Goal: Task Accomplishment & Management: Manage account settings

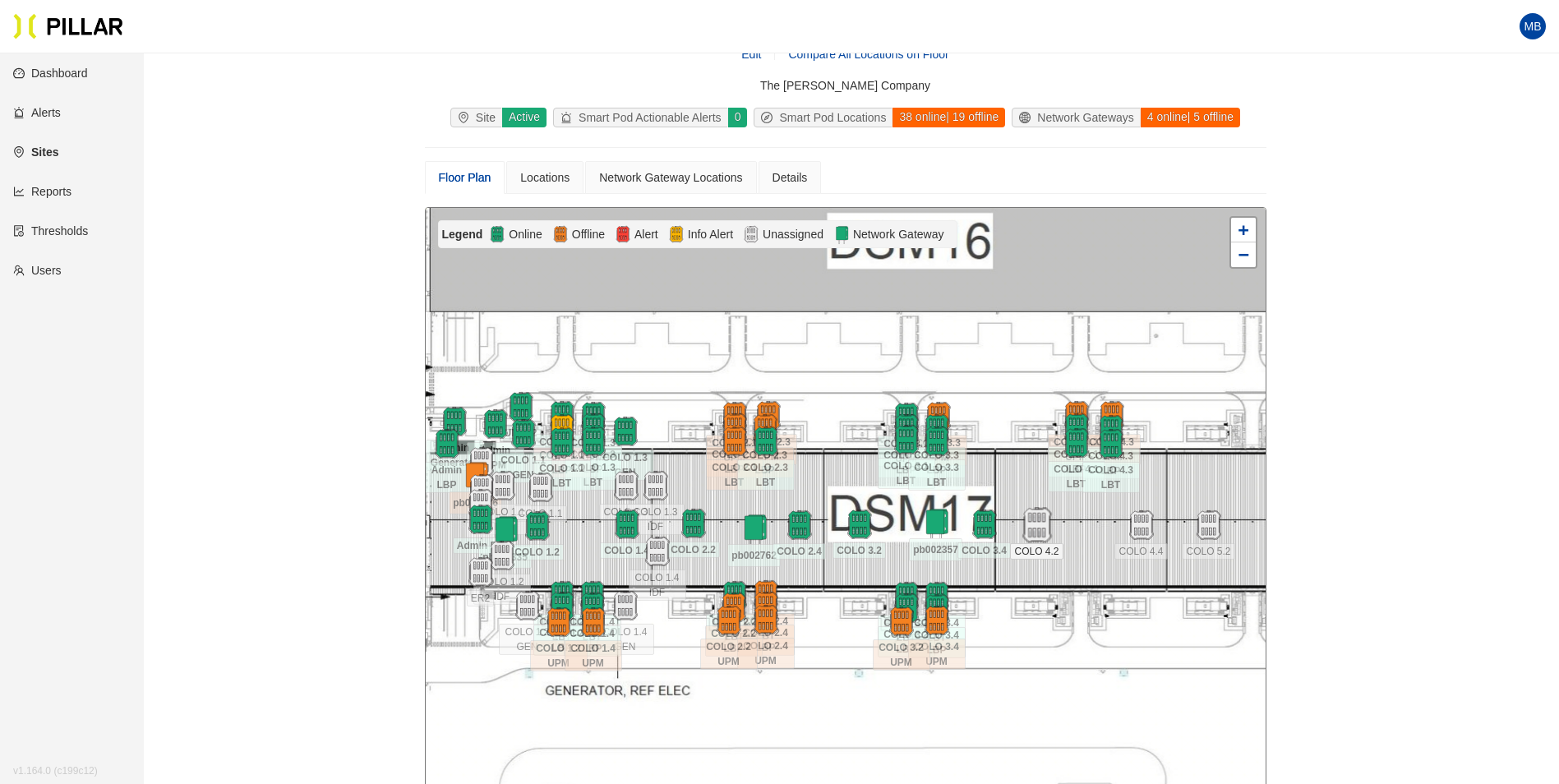
scroll to position [53, 0]
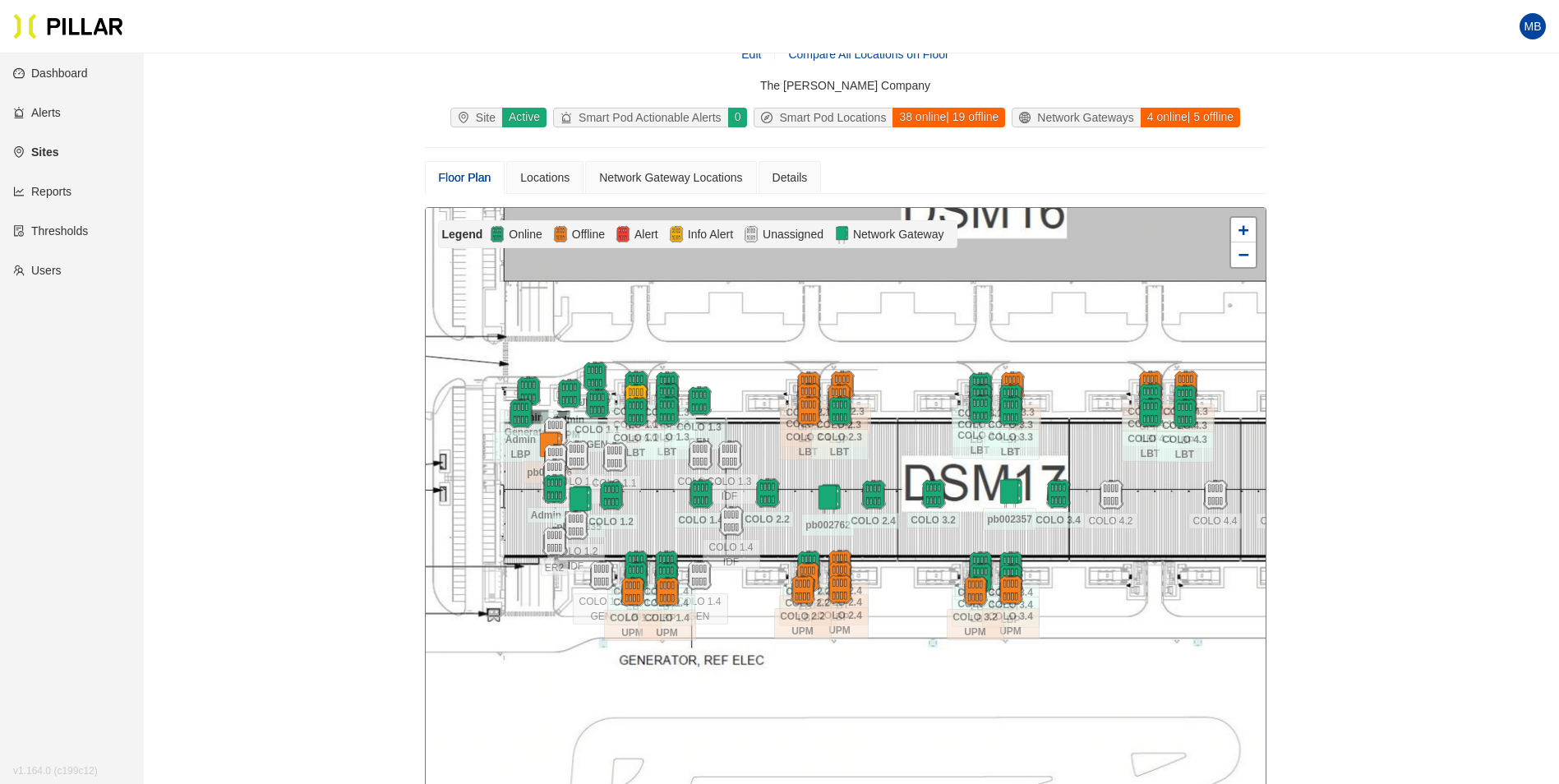
drag, startPoint x: 1021, startPoint y: 472, endPoint x: 1096, endPoint y: 442, distance: 80.8
click at [1096, 442] on div at bounding box center [845, 501] width 839 height 587
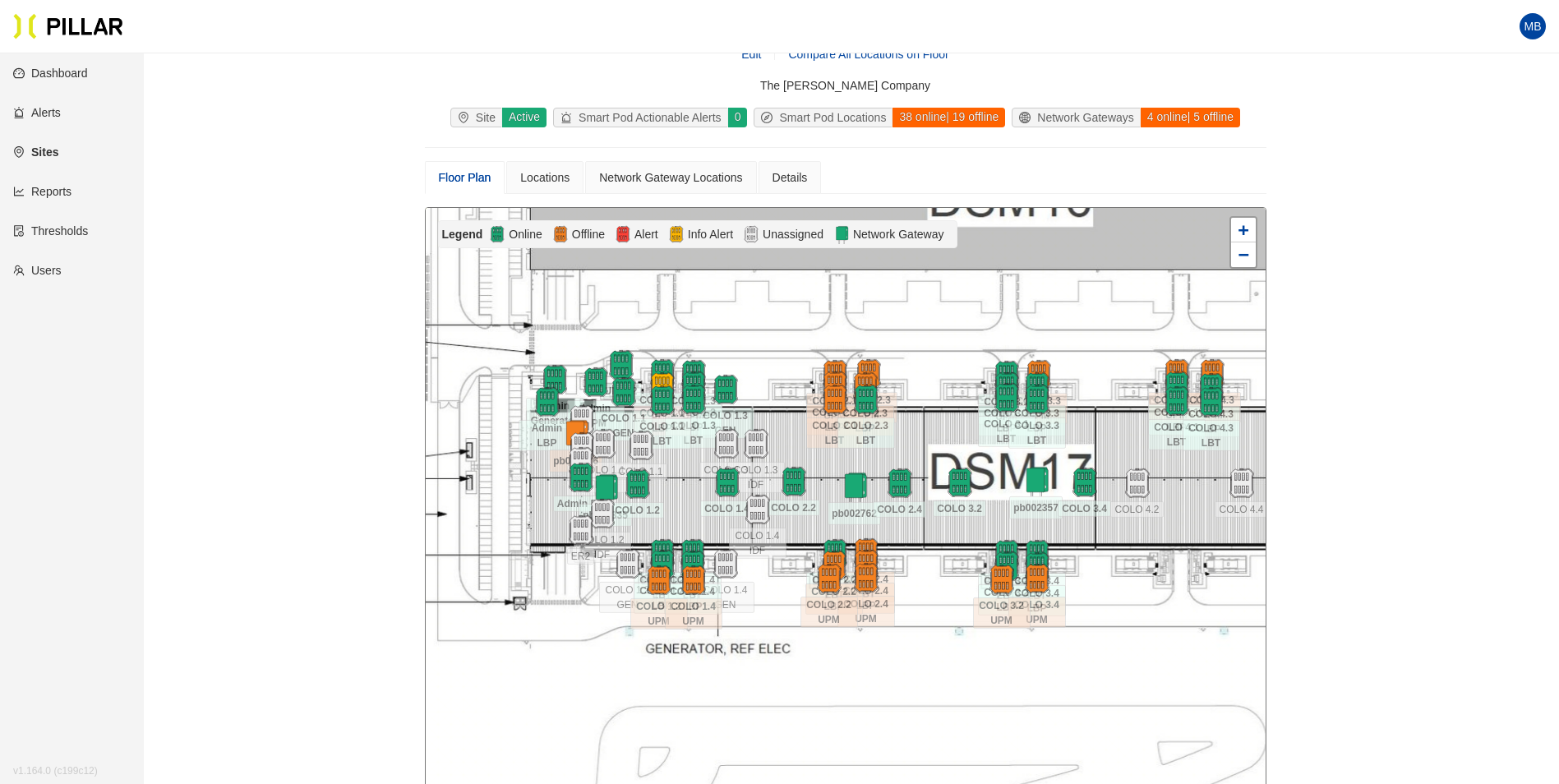
drag, startPoint x: 902, startPoint y: 453, endPoint x: 938, endPoint y: 438, distance: 39.0
click at [938, 438] on div at bounding box center [845, 501] width 839 height 587
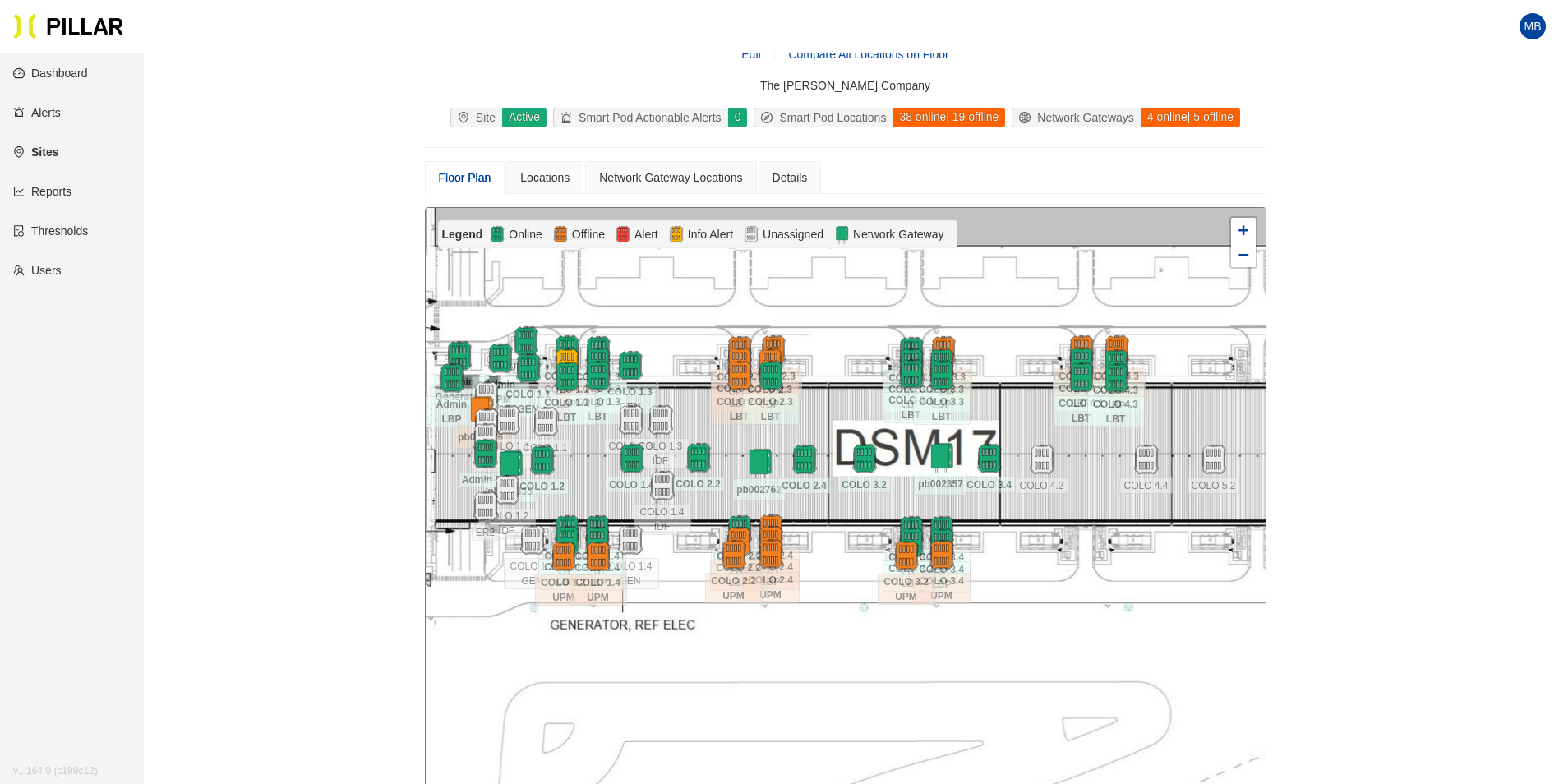
drag, startPoint x: 959, startPoint y: 571, endPoint x: 853, endPoint y: 551, distance: 107.9
click at [853, 551] on div at bounding box center [845, 501] width 839 height 587
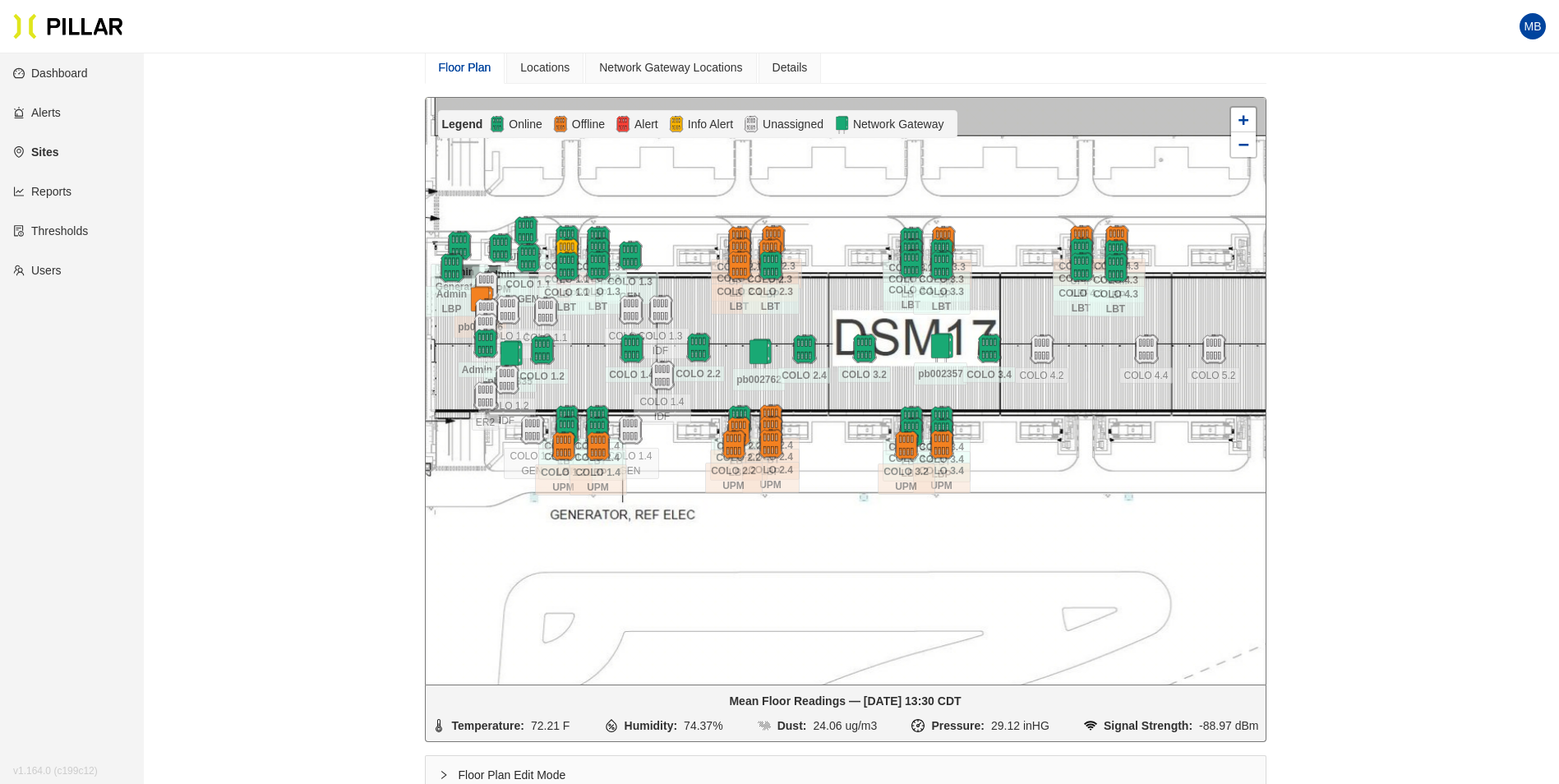
scroll to position [0, 0]
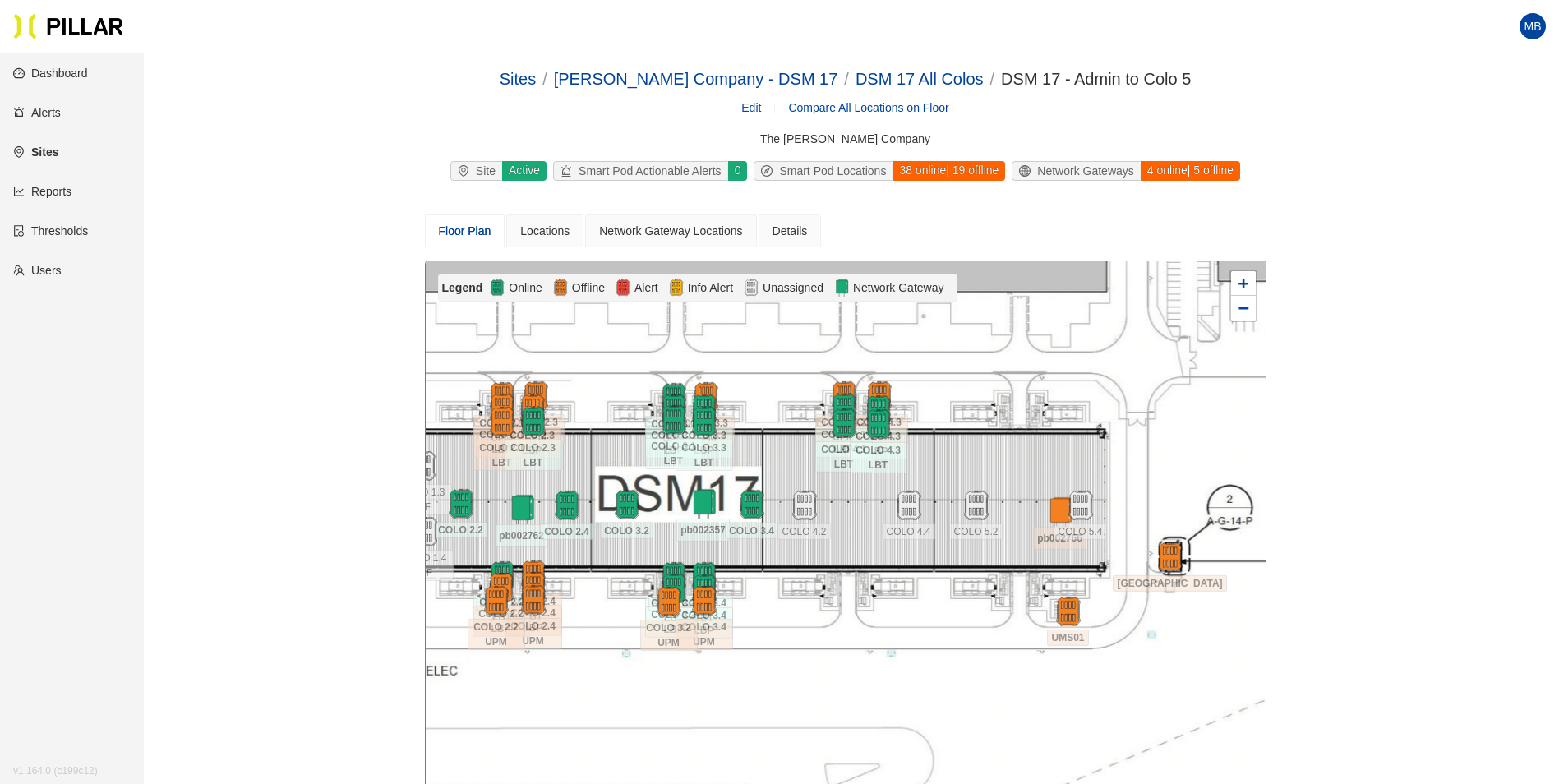
drag, startPoint x: 1224, startPoint y: 462, endPoint x: 996, endPoint y: 454, distance: 228.1
click at [996, 454] on div at bounding box center [845, 554] width 839 height 587
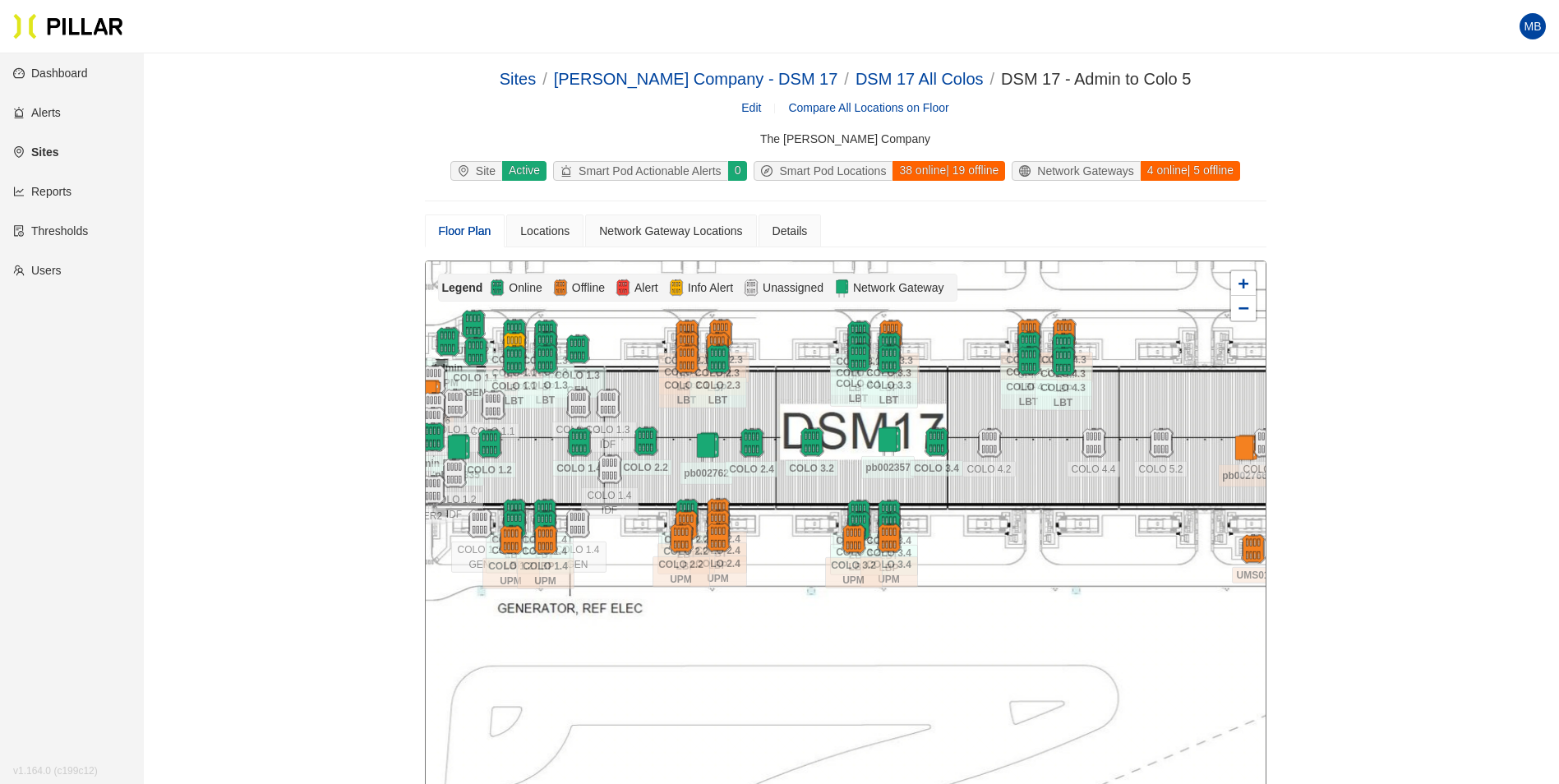
drag, startPoint x: 1004, startPoint y: 446, endPoint x: 1179, endPoint y: 386, distance: 185.0
click at [1179, 386] on div at bounding box center [845, 554] width 839 height 587
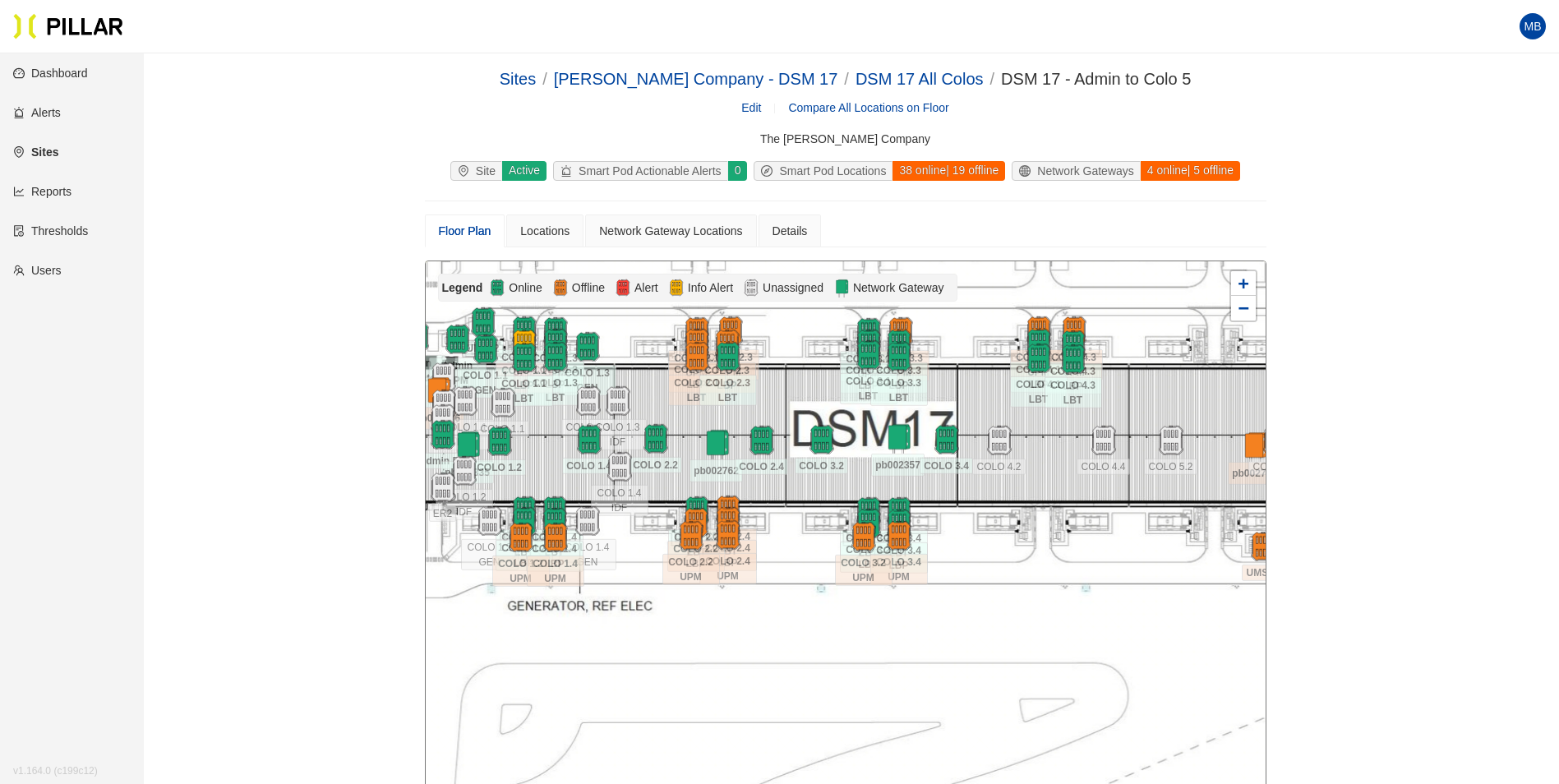
drag, startPoint x: 953, startPoint y: 415, endPoint x: 977, endPoint y: 409, distance: 24.7
click at [977, 409] on div at bounding box center [845, 554] width 839 height 587
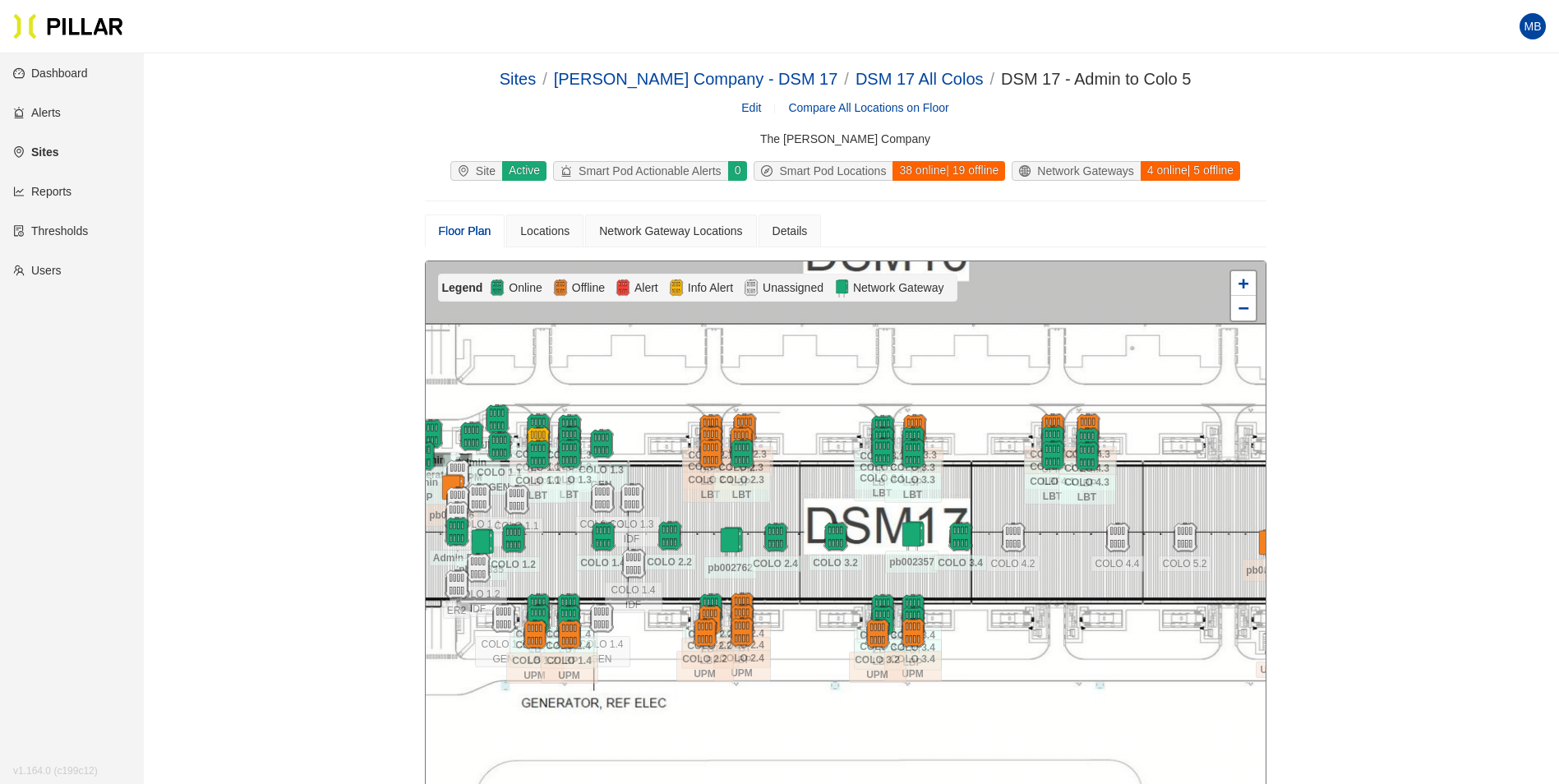
drag, startPoint x: 1189, startPoint y: 362, endPoint x: 1187, endPoint y: 463, distance: 101.0
click at [1187, 463] on div at bounding box center [845, 554] width 839 height 587
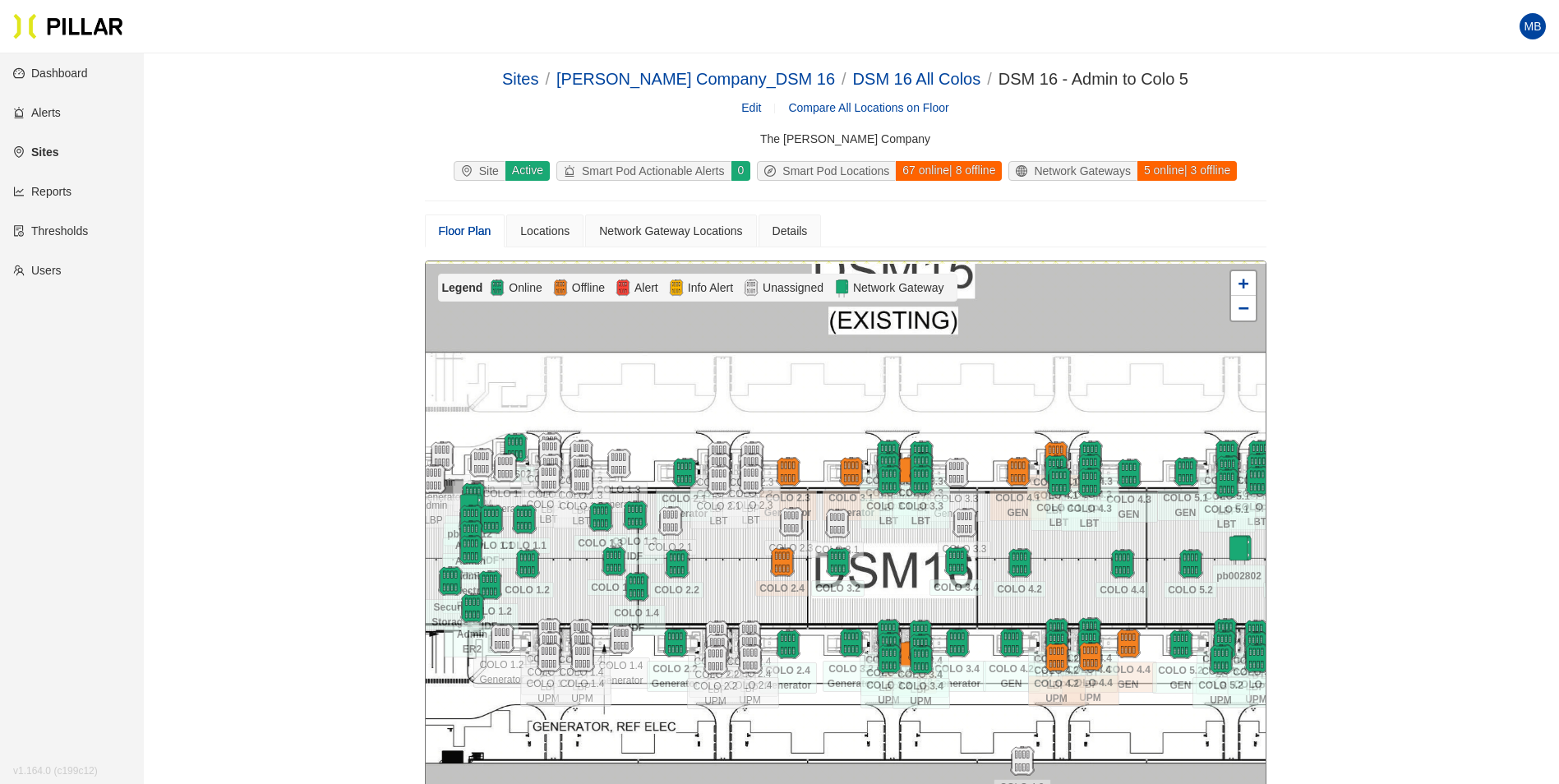
scroll to position [53, 0]
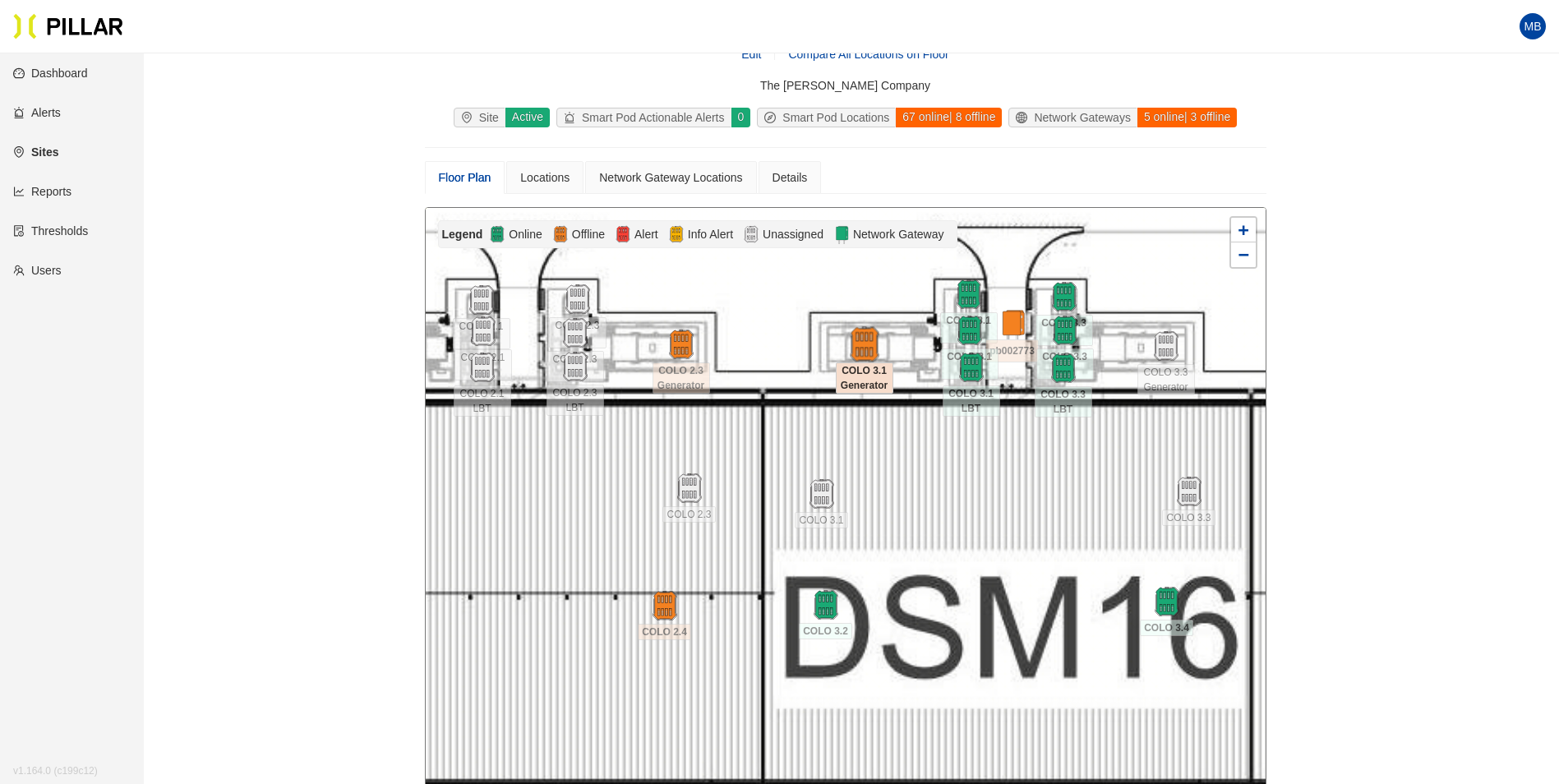
click at [866, 350] on img at bounding box center [863, 344] width 35 height 35
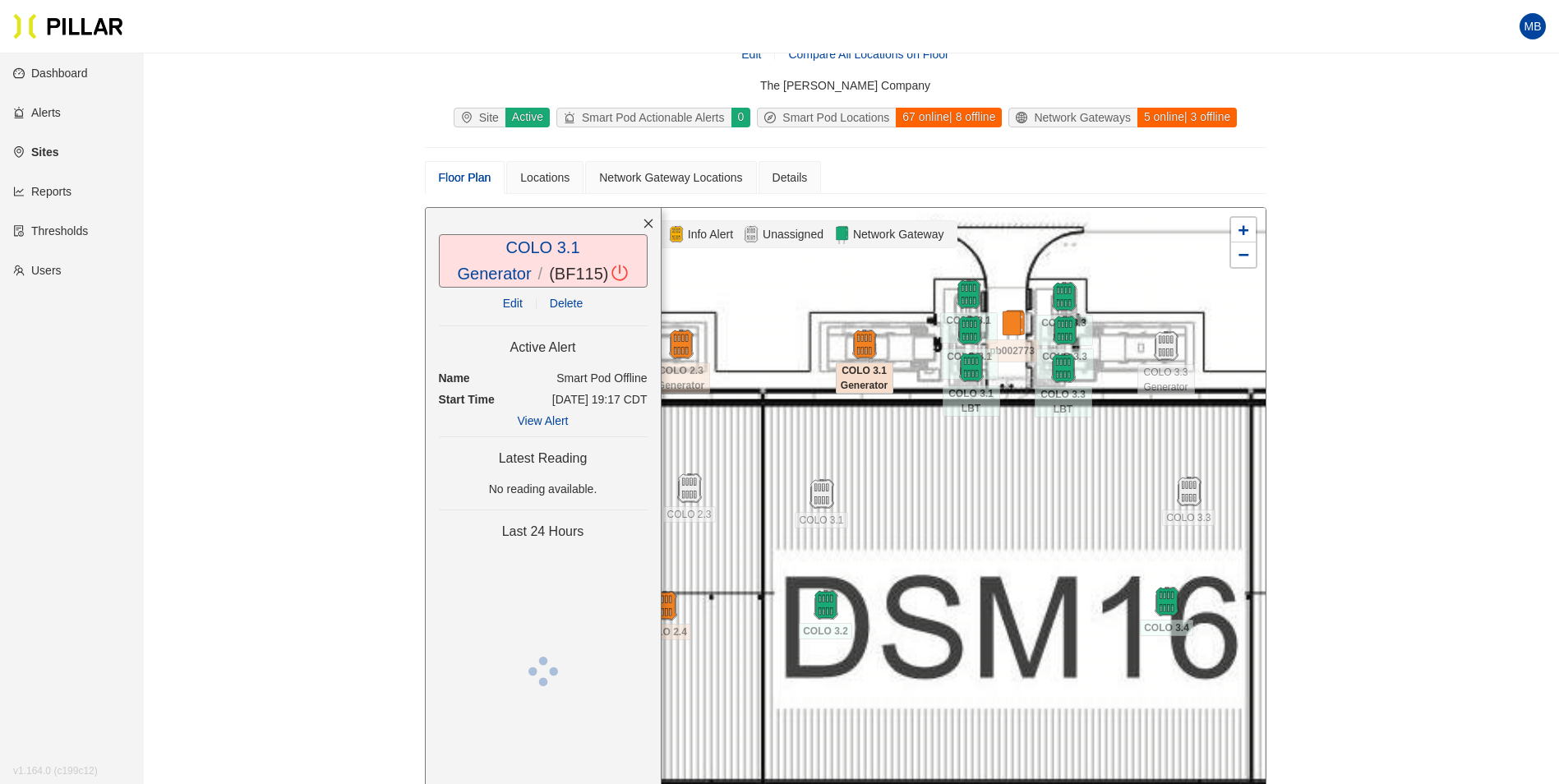
click at [512, 299] on link "Edit" at bounding box center [512, 303] width 19 height 13
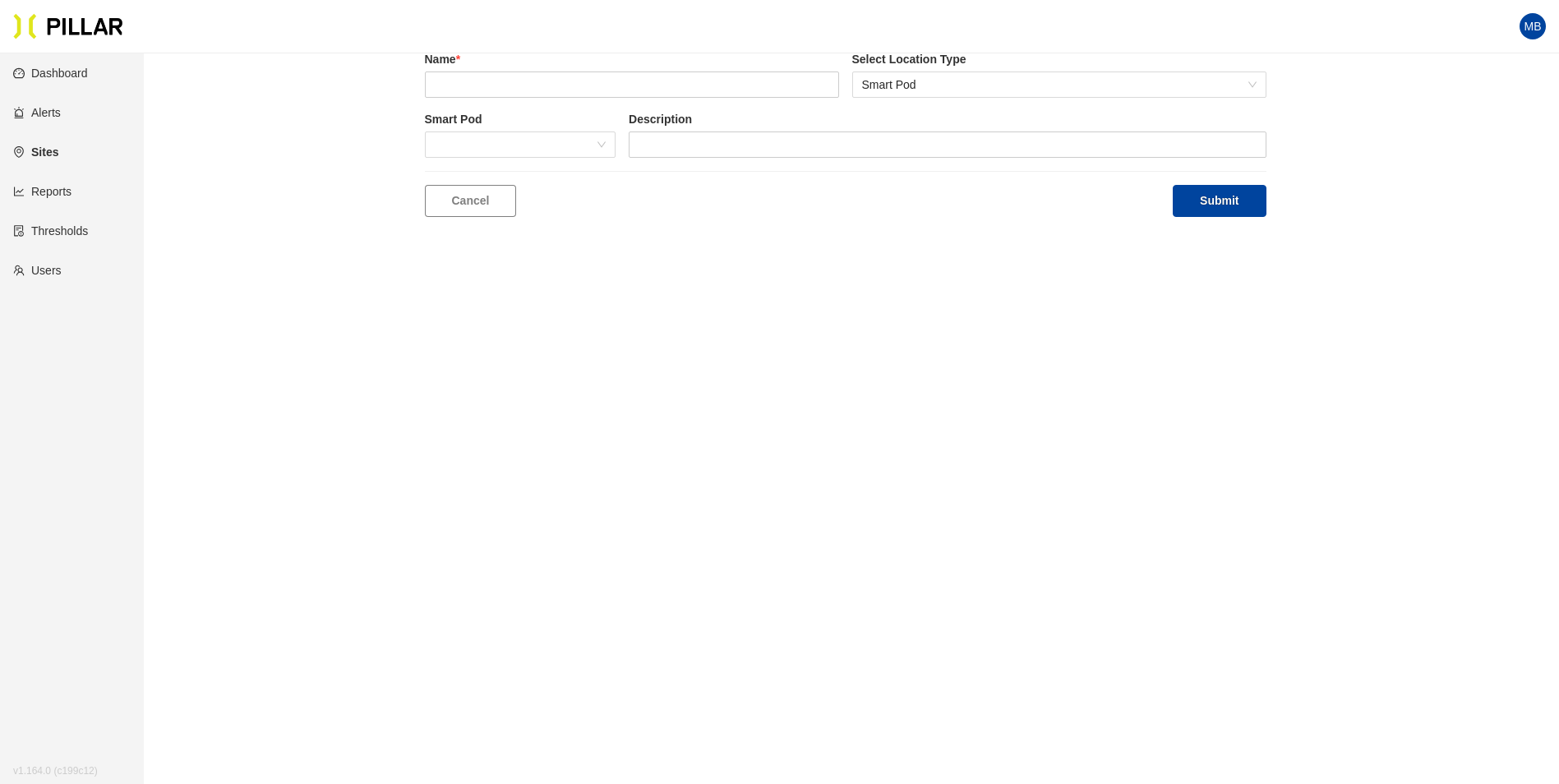
type input "COLO 3.1 Generator"
click at [922, 88] on span "(remove)" at bounding box center [916, 84] width 46 height 18
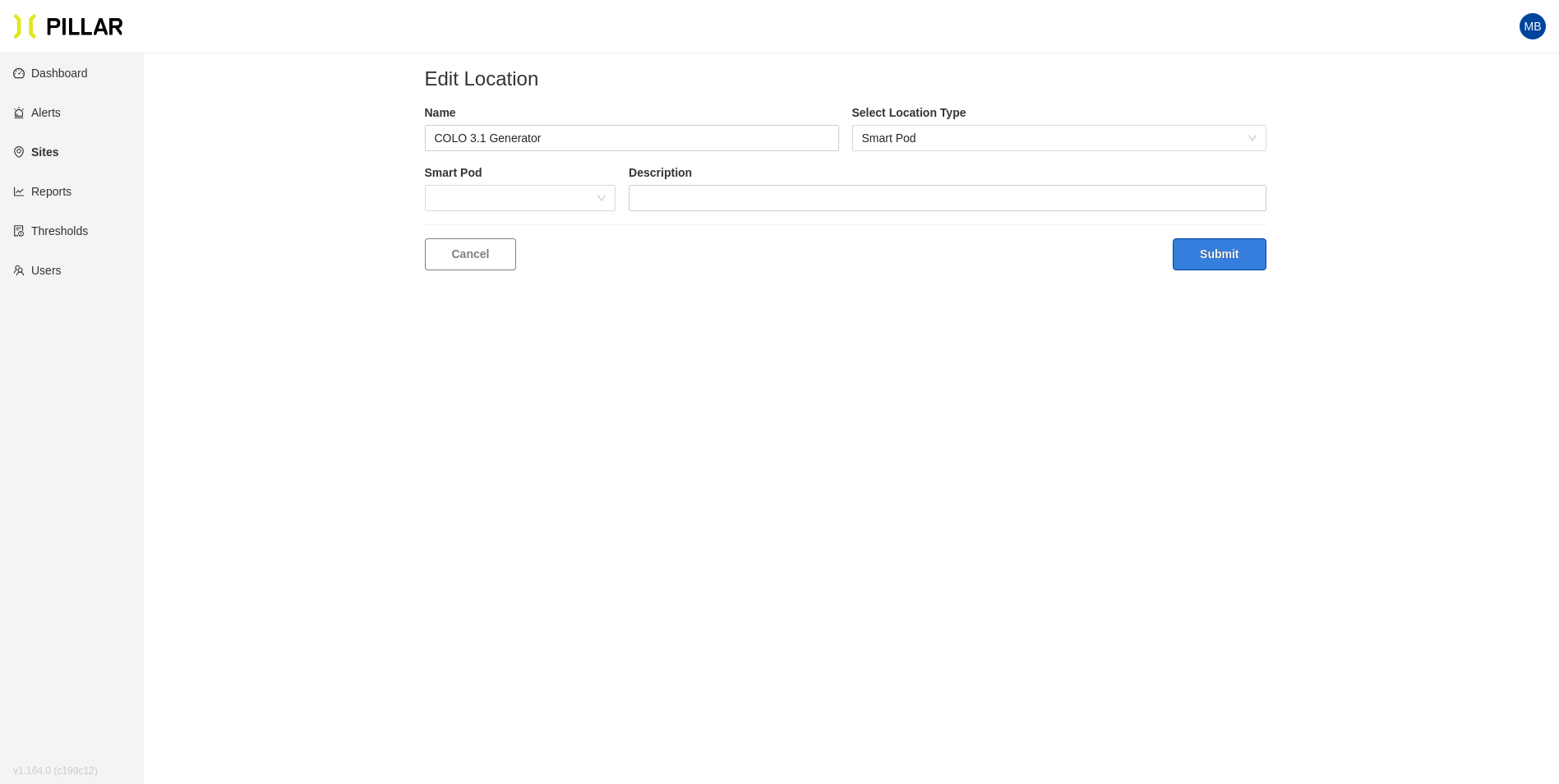
click at [1199, 246] on button "Submit" at bounding box center [1219, 254] width 93 height 32
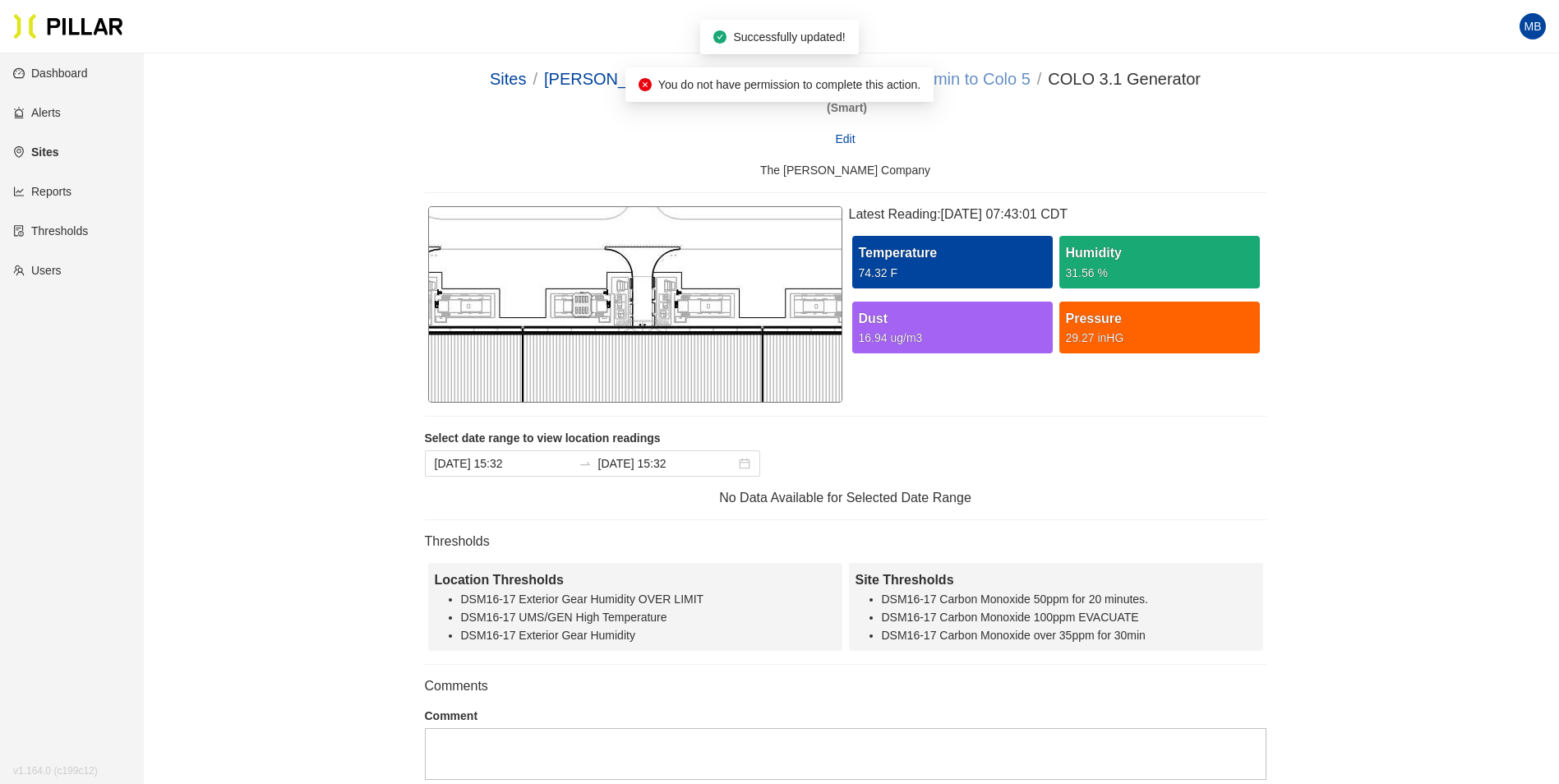
click at [950, 79] on link "DSM 16 - Admin to Colo 5" at bounding box center [935, 79] width 190 height 18
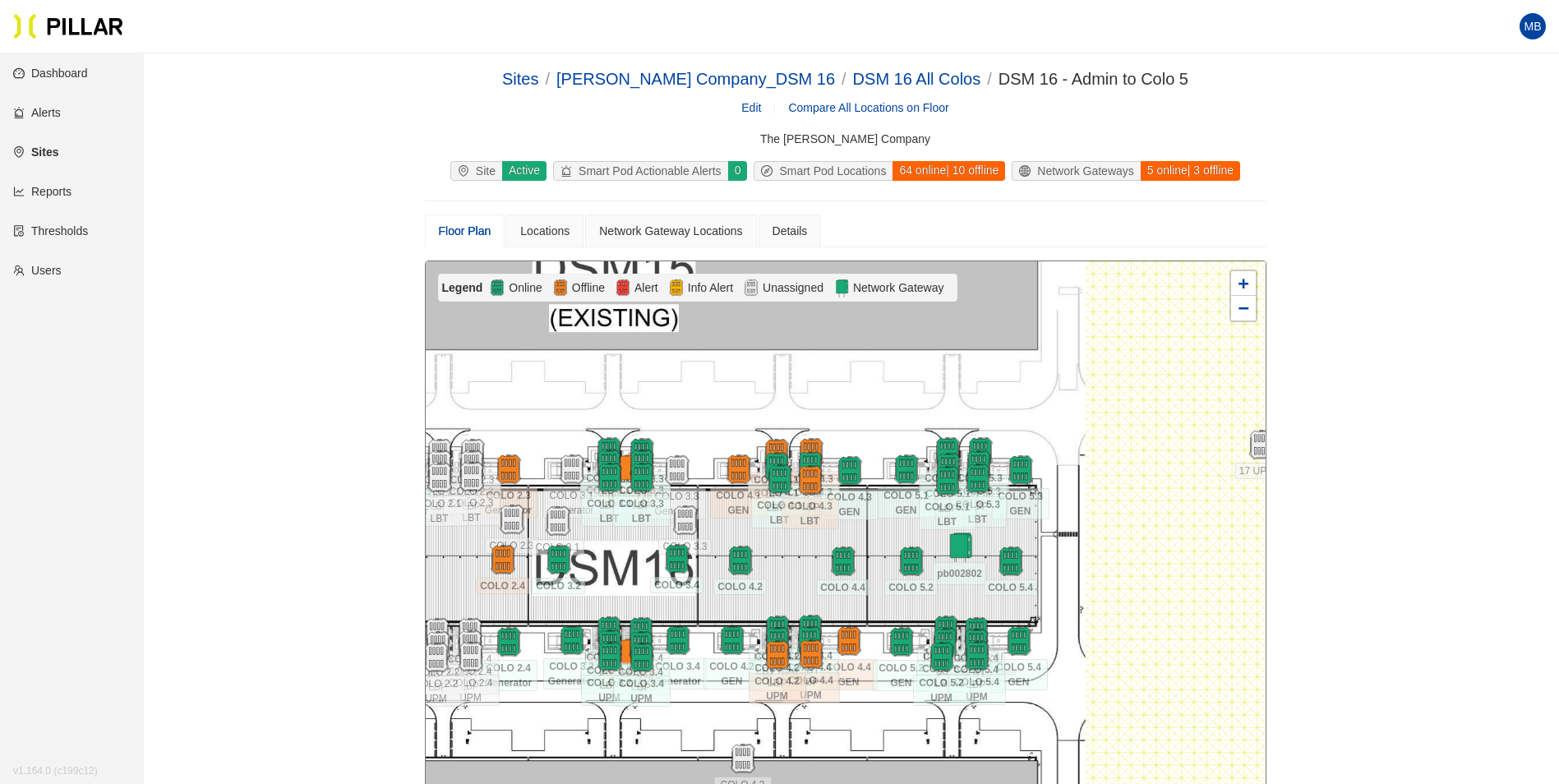
drag, startPoint x: 1013, startPoint y: 409, endPoint x: 1022, endPoint y: 366, distance: 43.9
click at [1111, 396] on div at bounding box center [845, 554] width 839 height 587
click at [1022, 366] on div at bounding box center [845, 554] width 839 height 587
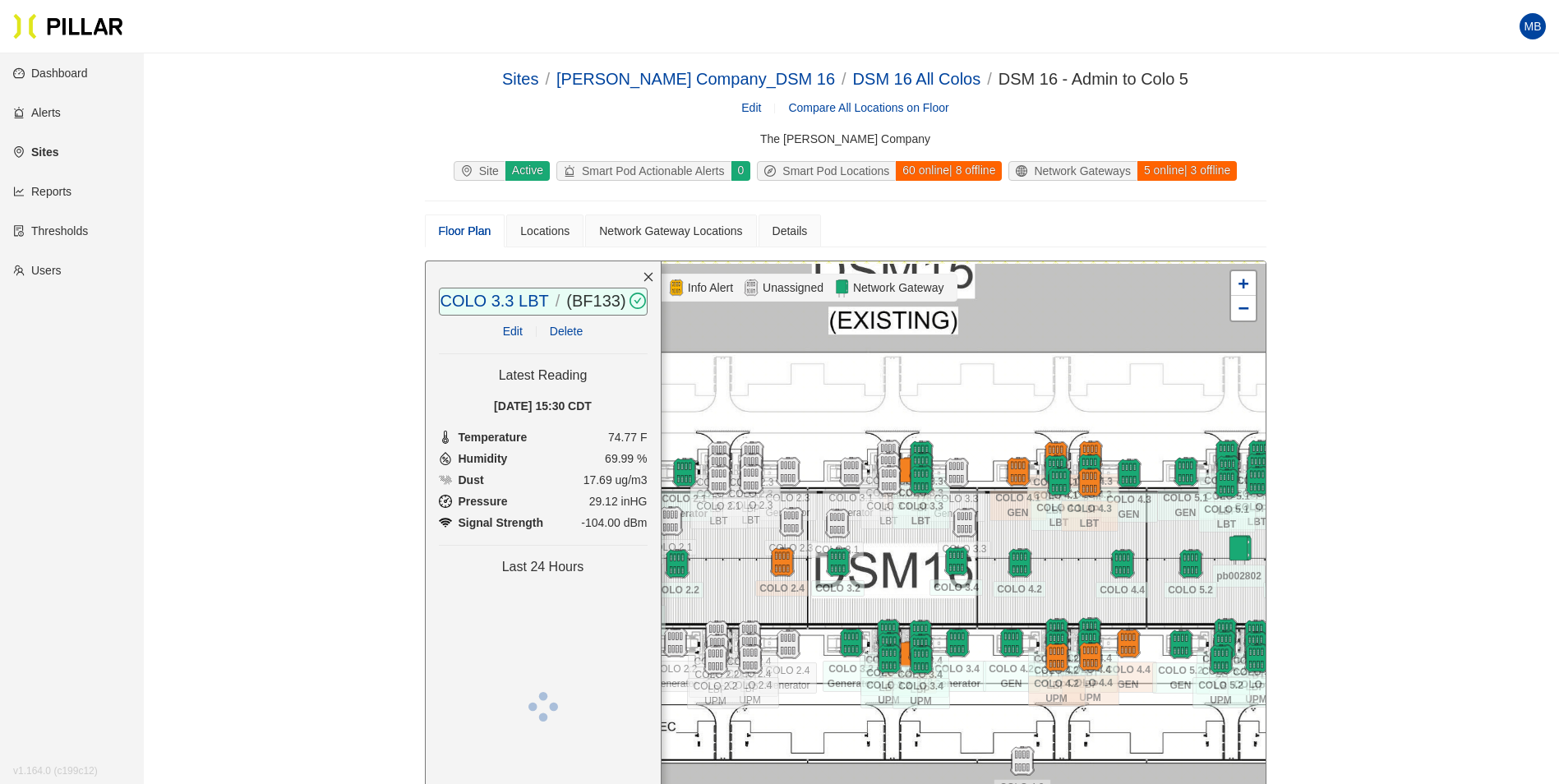
click at [516, 289] on div "COLO 3.3 LBT / ( BF133 ) /" at bounding box center [542, 302] width 206 height 26
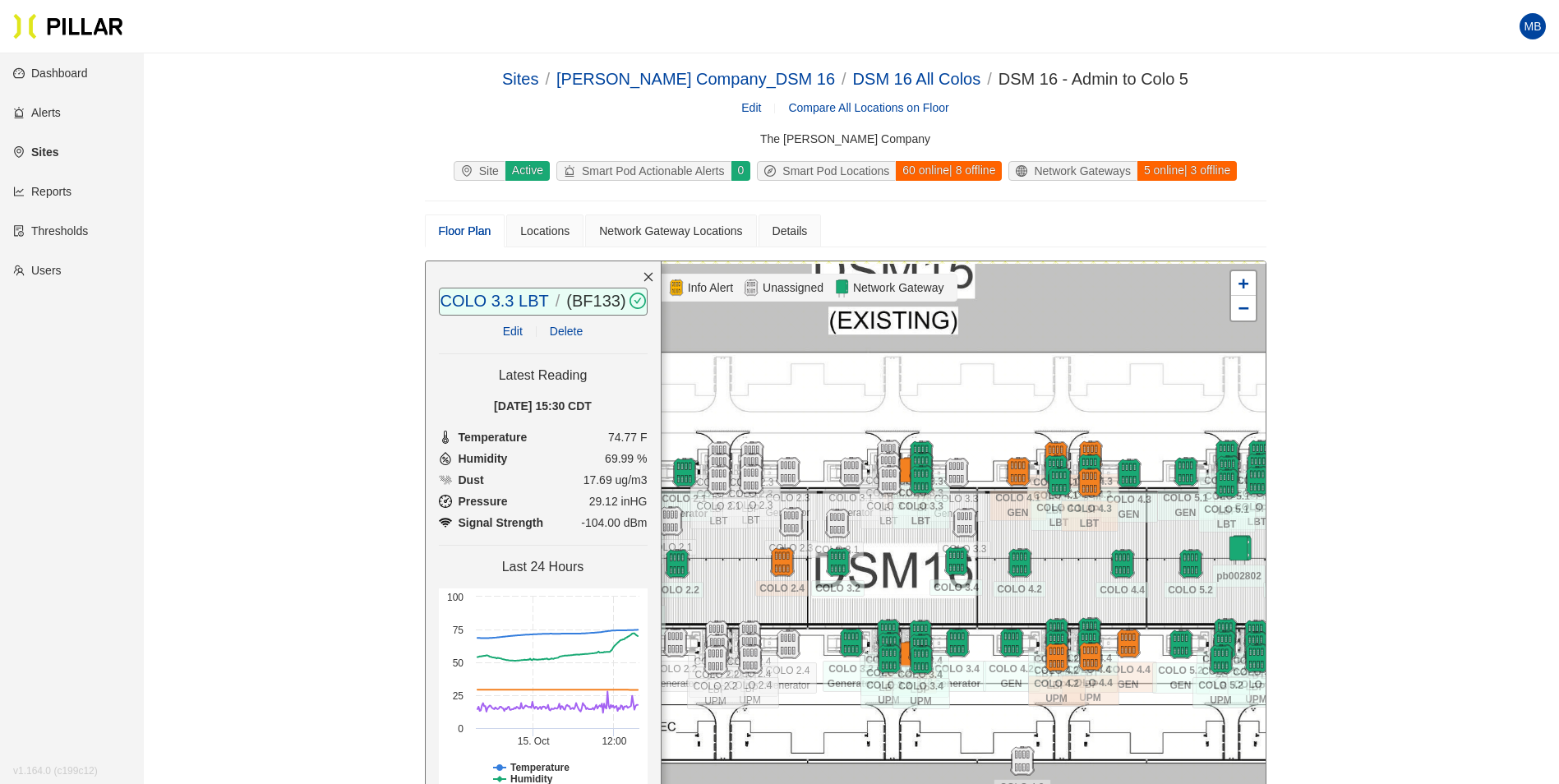
click at [503, 325] on link "Edit" at bounding box center [512, 331] width 19 height 13
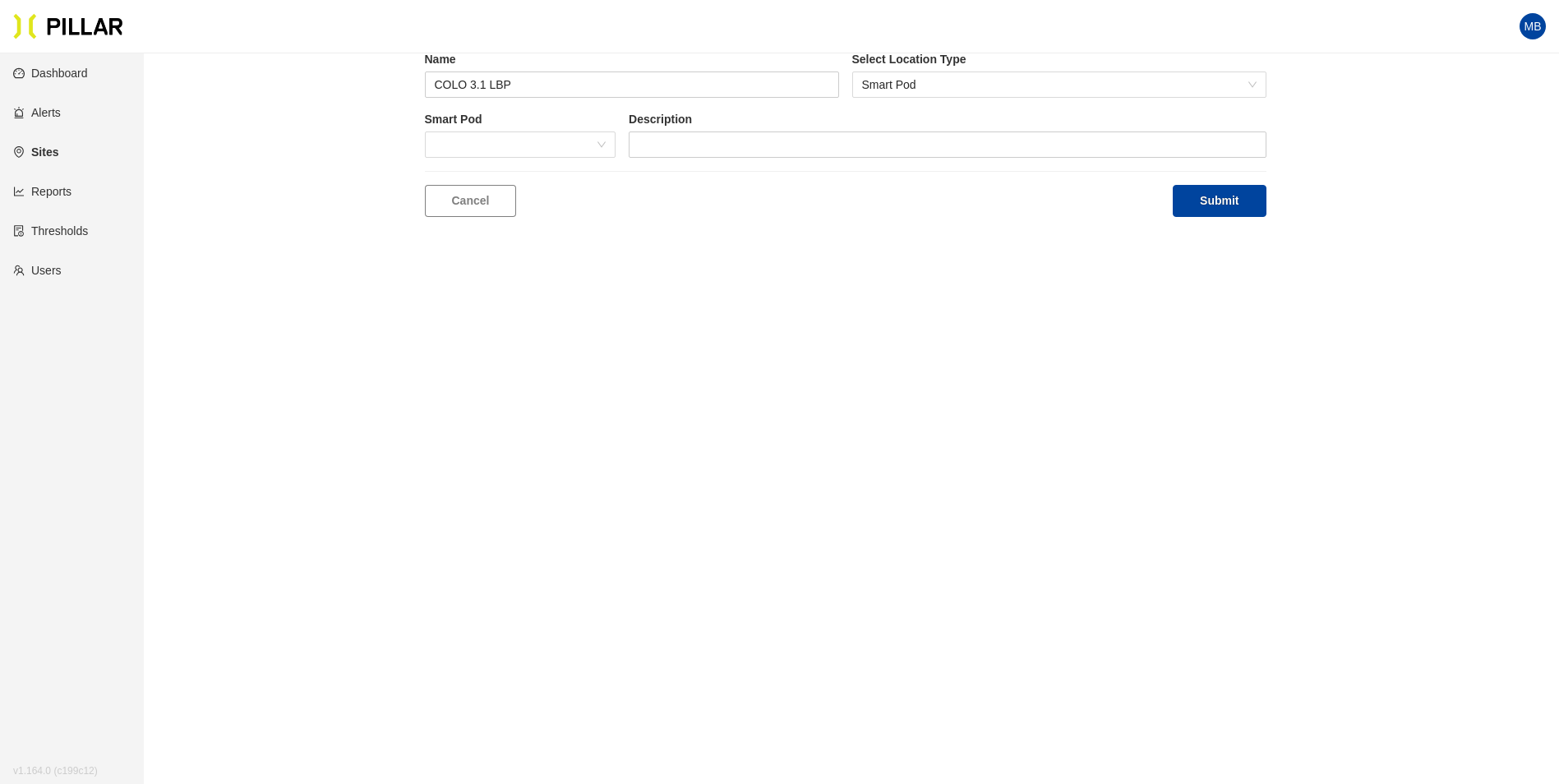
type input "COLO 3.3 LBT"
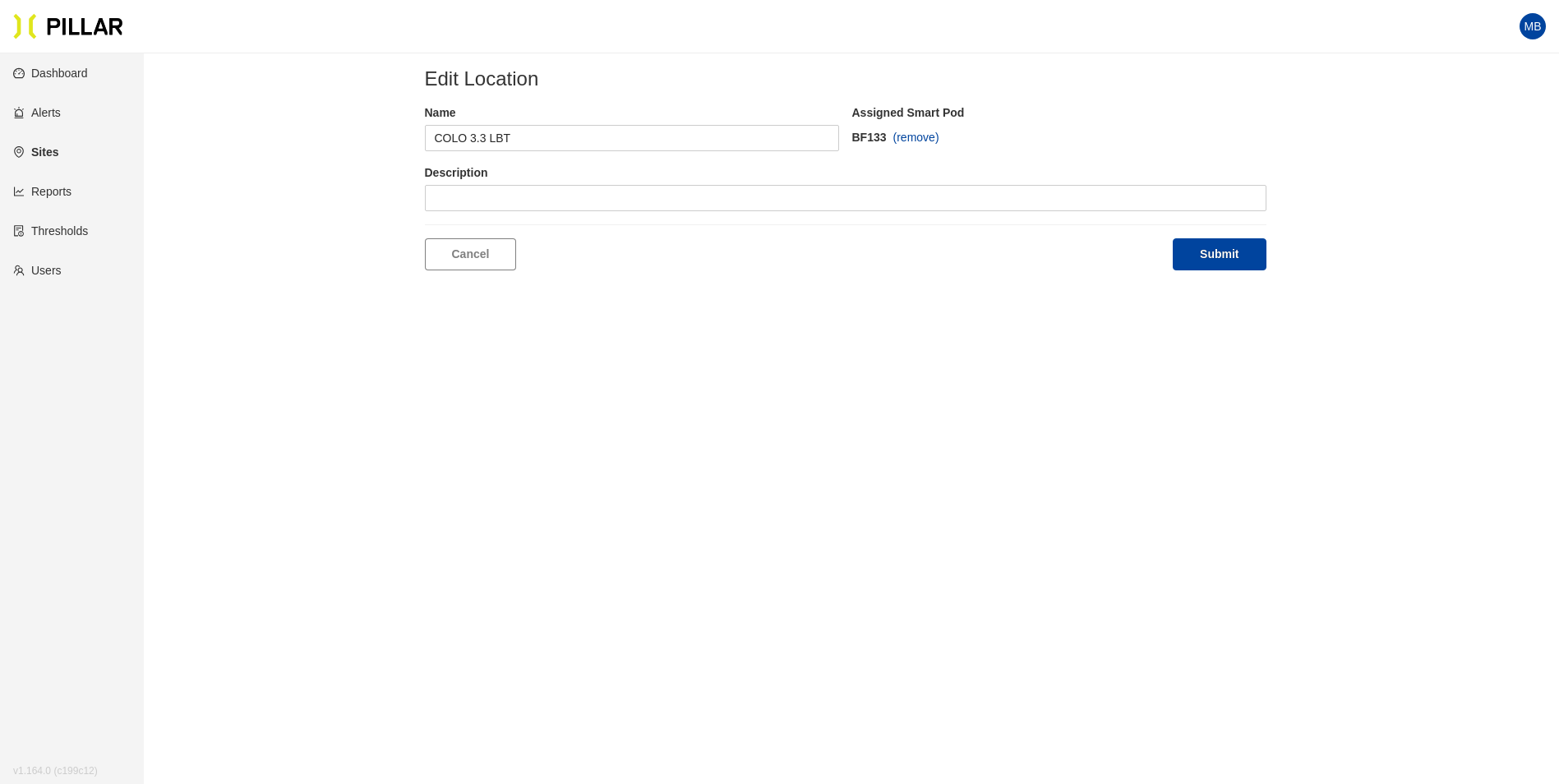
click at [921, 137] on span "(remove)" at bounding box center [916, 137] width 46 height 18
click at [1249, 265] on button "Submit" at bounding box center [1219, 254] width 93 height 32
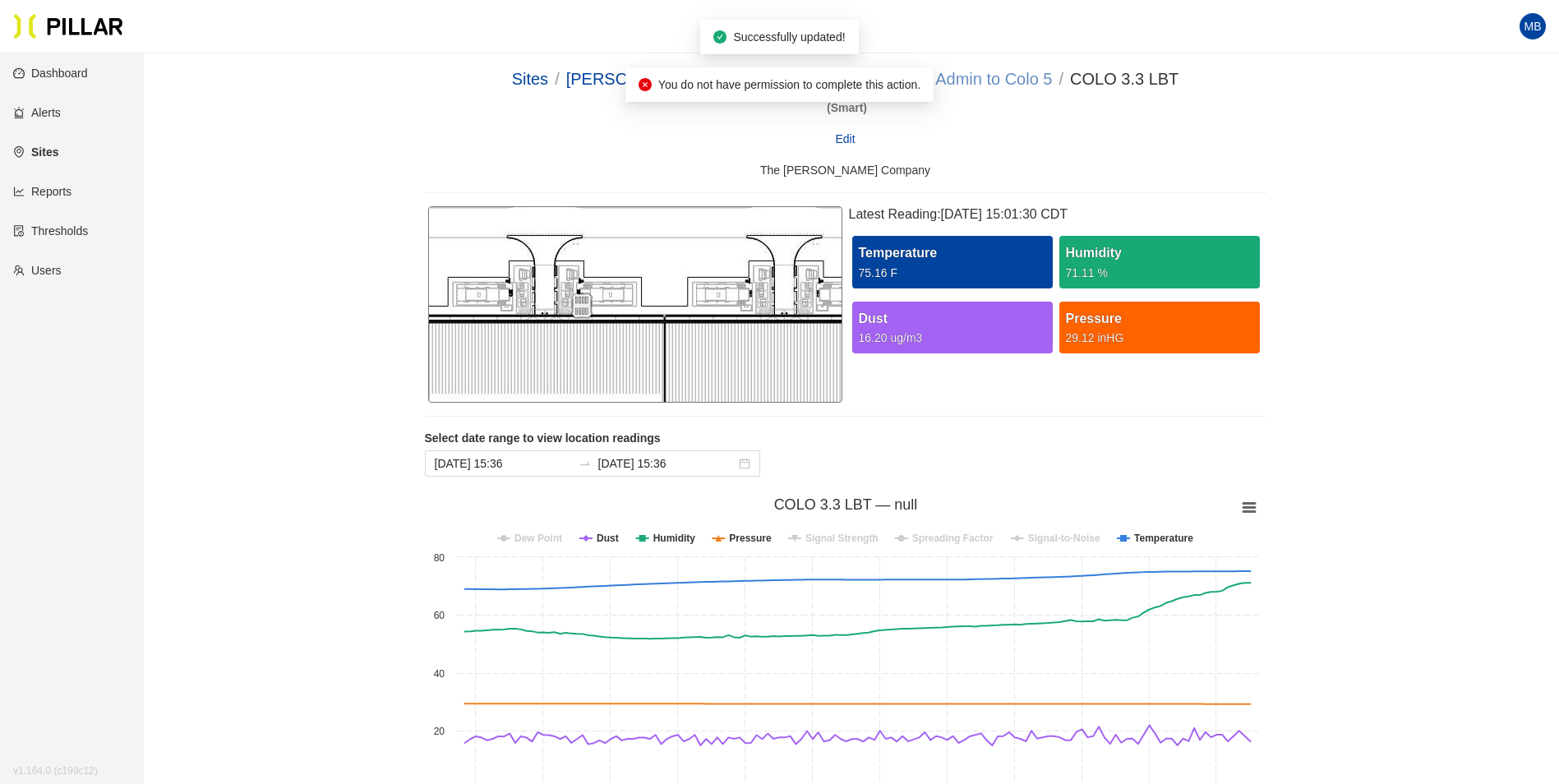
click at [966, 83] on link "DSM 16 - Admin to Colo 5" at bounding box center [957, 79] width 190 height 18
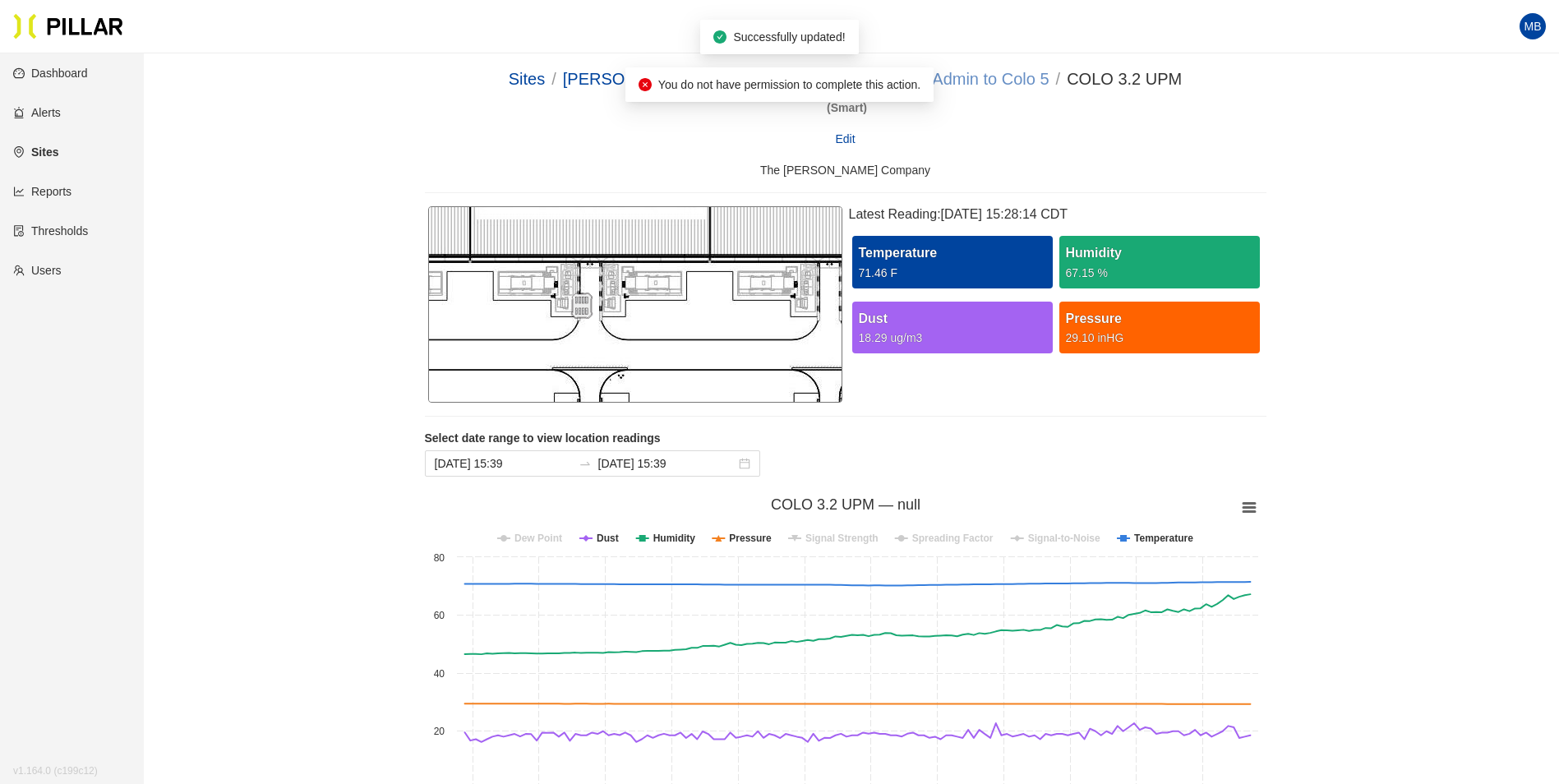
click at [970, 83] on link "DSM 16 - Admin to Colo 5" at bounding box center [954, 79] width 190 height 18
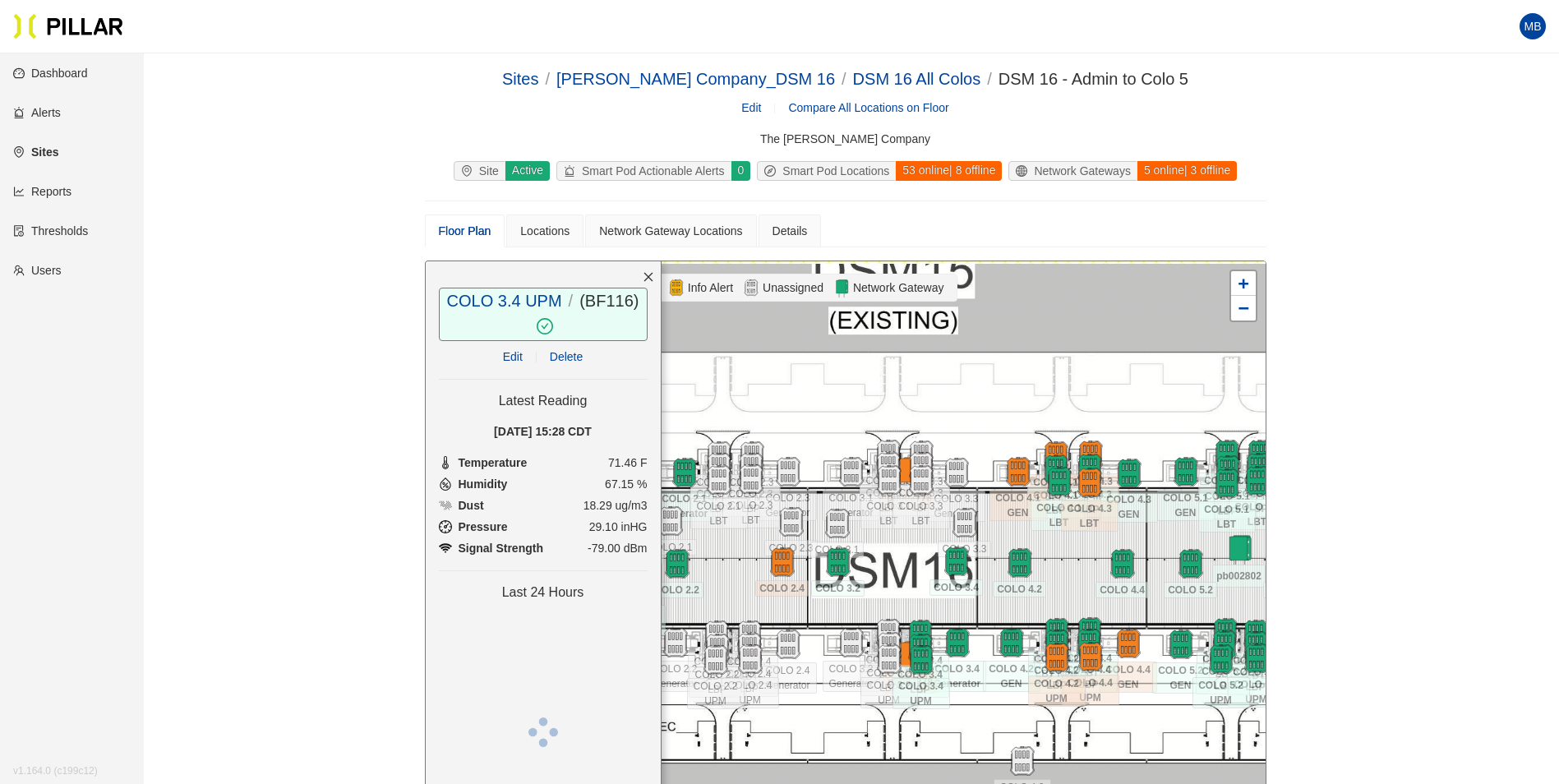
click at [506, 354] on link "Edit" at bounding box center [512, 356] width 19 height 13
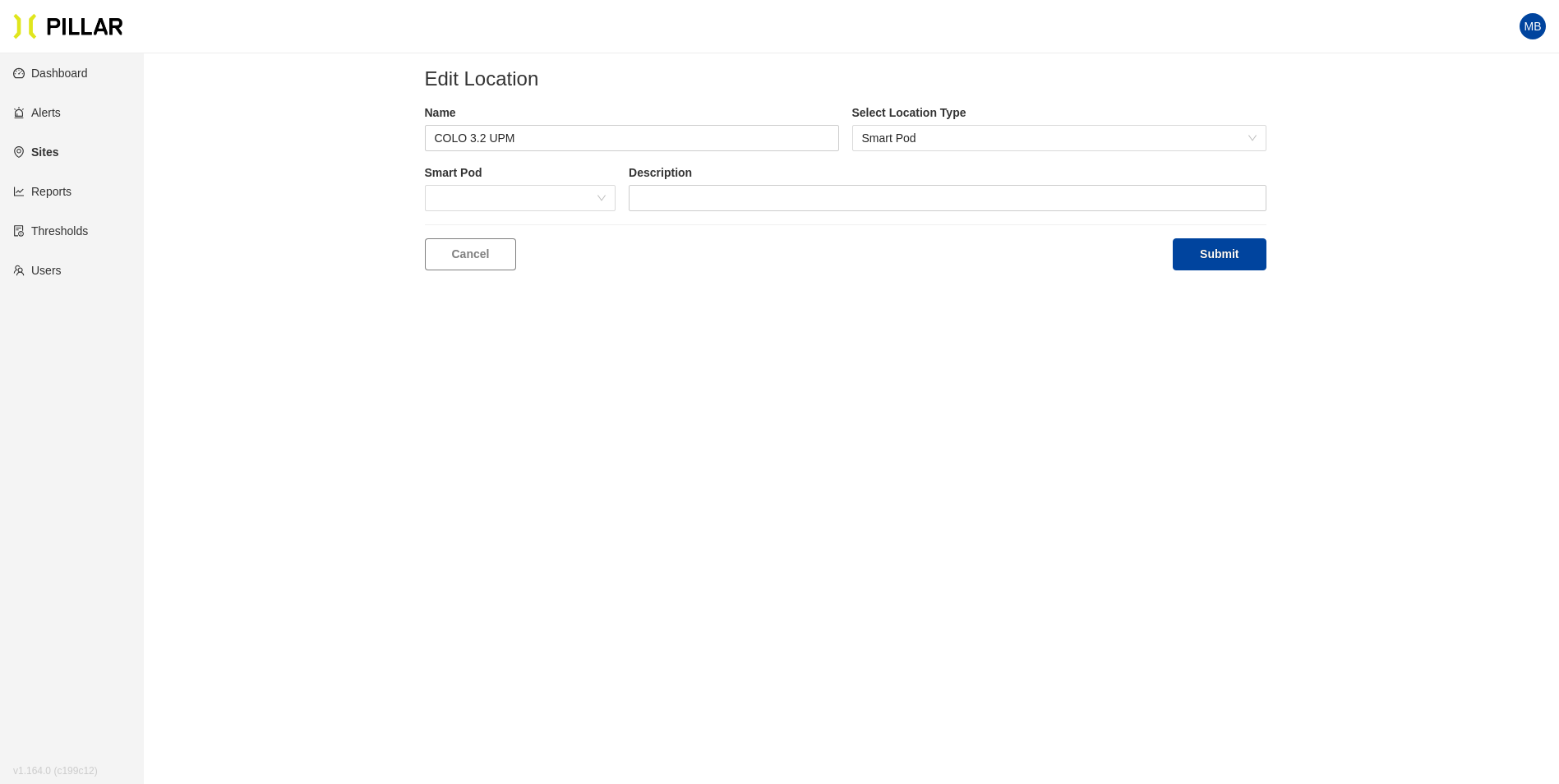
type input "COLO 3.4 UPM"
click at [919, 140] on span "(remove)" at bounding box center [916, 137] width 46 height 18
click at [1213, 248] on button "Submit" at bounding box center [1219, 254] width 93 height 32
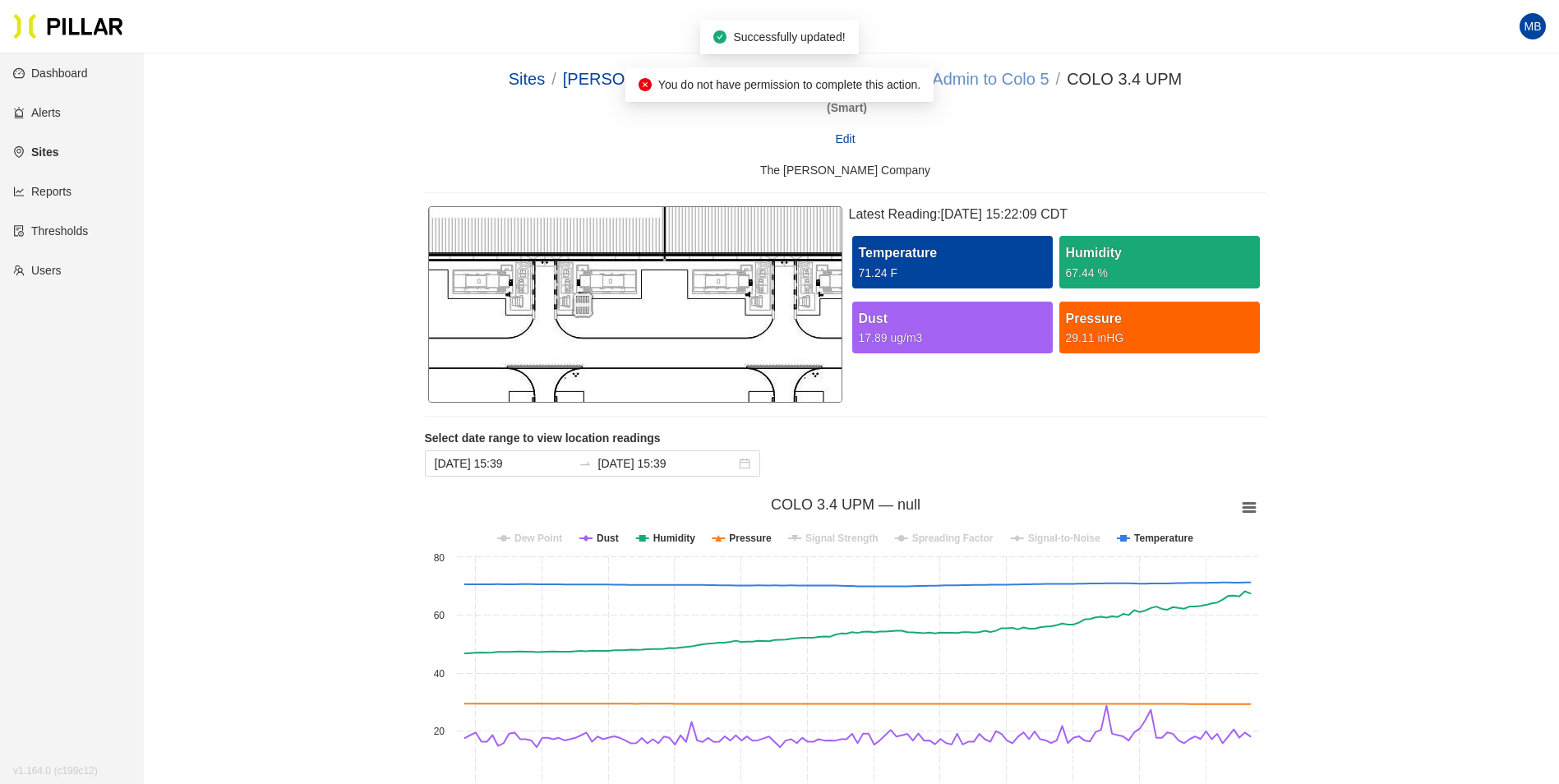
click at [970, 80] on link "DSM 16 - Admin to Colo 5" at bounding box center [954, 79] width 190 height 18
